Goal: Information Seeking & Learning: Learn about a topic

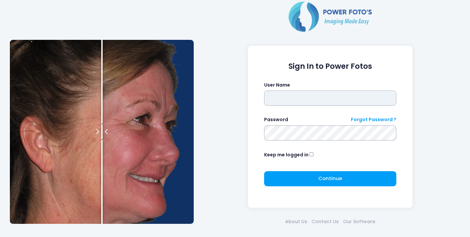
type input "*******"
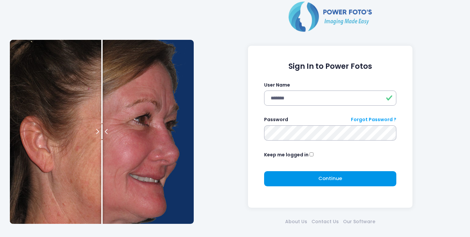
click at [330, 178] on span "Continue" at bounding box center [330, 178] width 24 height 7
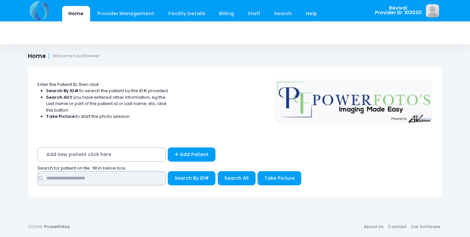
click at [93, 177] on input "text" at bounding box center [101, 178] width 128 height 14
type input "********"
click at [233, 175] on span "Search All" at bounding box center [236, 178] width 24 height 7
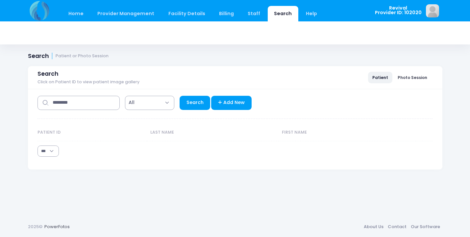
select select "***"
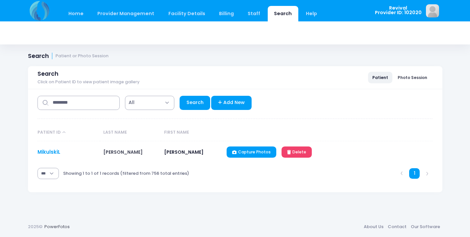
click at [46, 152] on link "MikulskiL" at bounding box center [48, 151] width 23 height 7
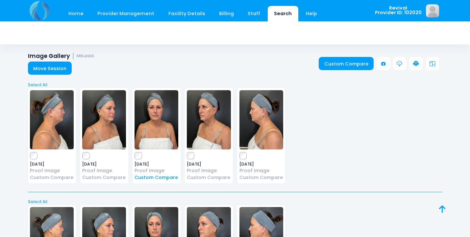
click at [151, 179] on link "Custom Compare" at bounding box center [157, 177] width 44 height 7
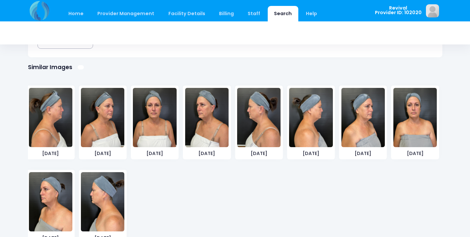
click at [417, 124] on img at bounding box center [414, 117] width 43 height 59
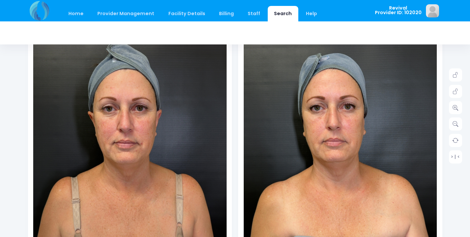
scroll to position [114, 0]
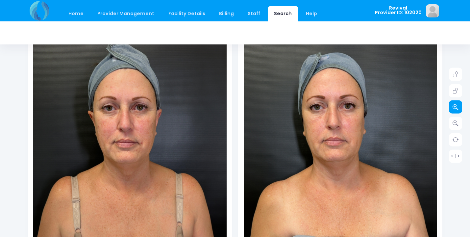
click at [460, 109] on link at bounding box center [455, 106] width 13 height 13
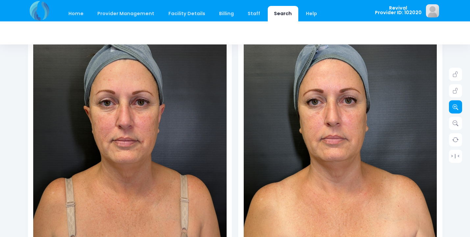
click at [460, 109] on link at bounding box center [455, 106] width 13 height 13
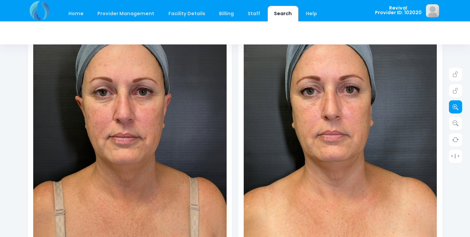
click at [460, 109] on link at bounding box center [455, 106] width 13 height 13
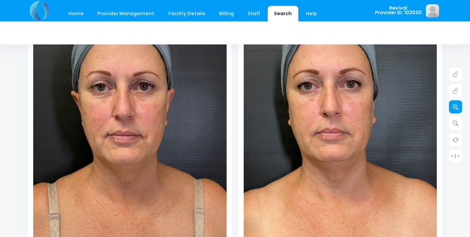
click at [460, 109] on link at bounding box center [455, 106] width 13 height 13
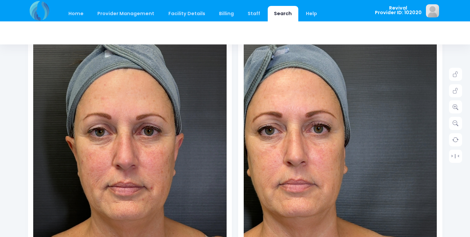
click at [125, 48] on img at bounding box center [132, 215] width 309 height 550
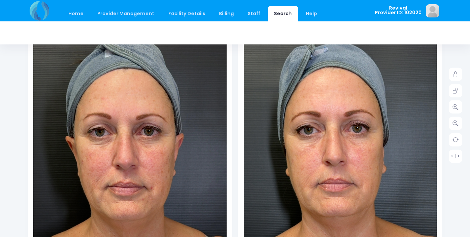
click at [332, 49] on img at bounding box center [344, 215] width 309 height 550
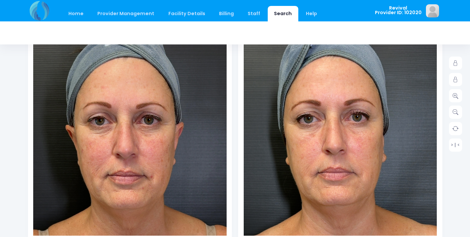
scroll to position [125, 0]
